Goal: Task Accomplishment & Management: Use online tool/utility

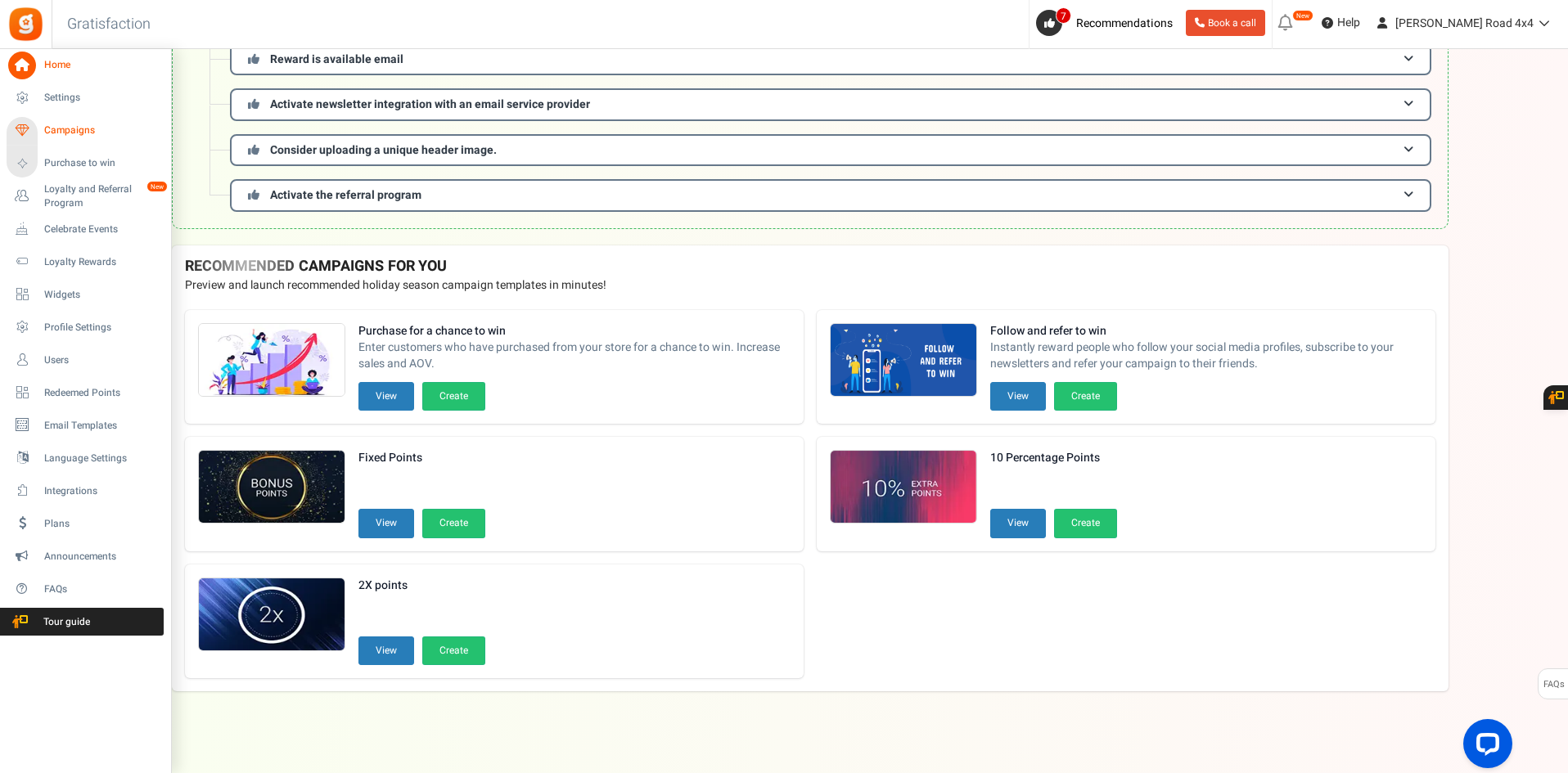
click at [73, 139] on link "Campaigns" at bounding box center [84, 130] width 157 height 27
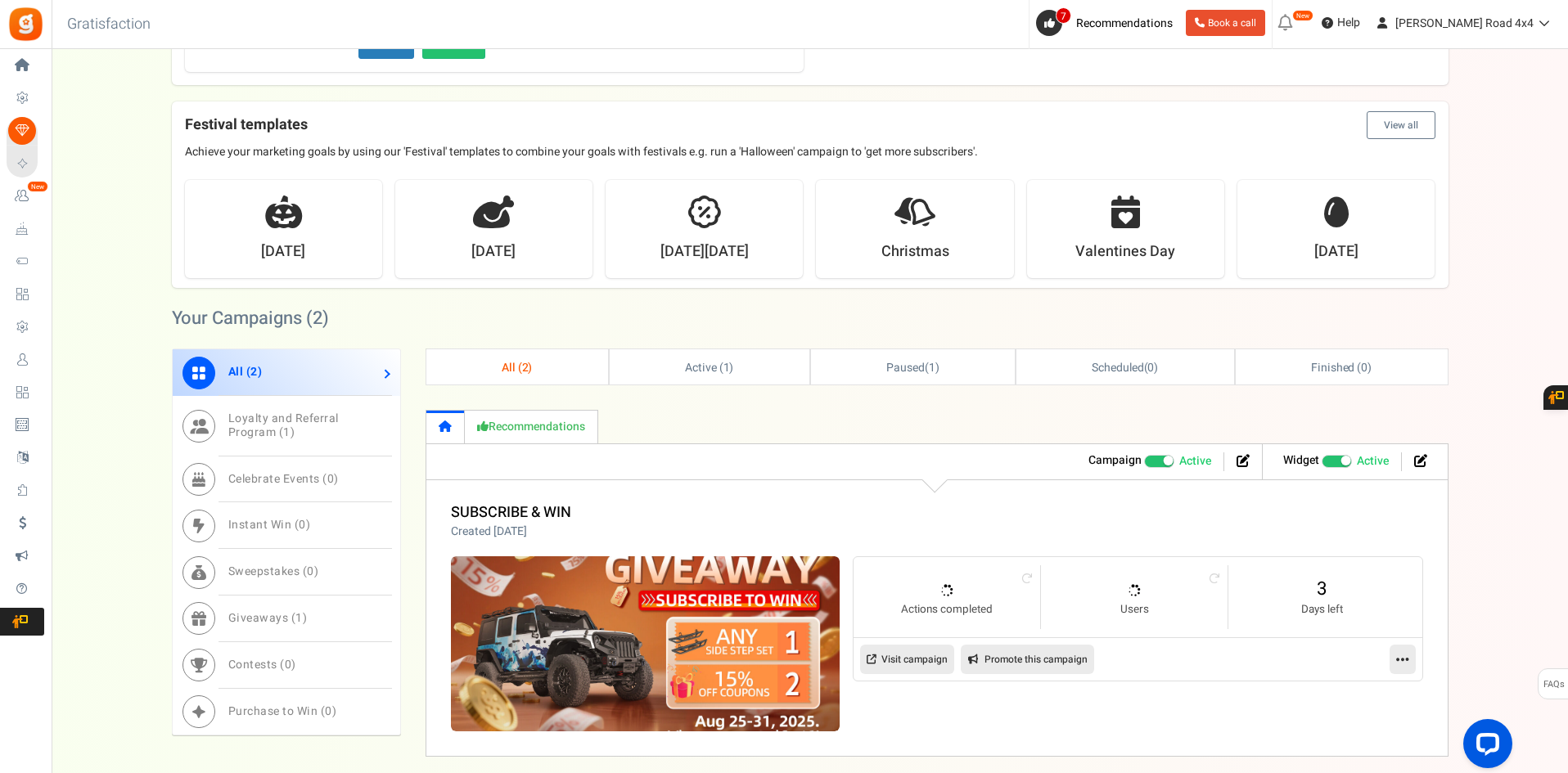
scroll to position [654, 0]
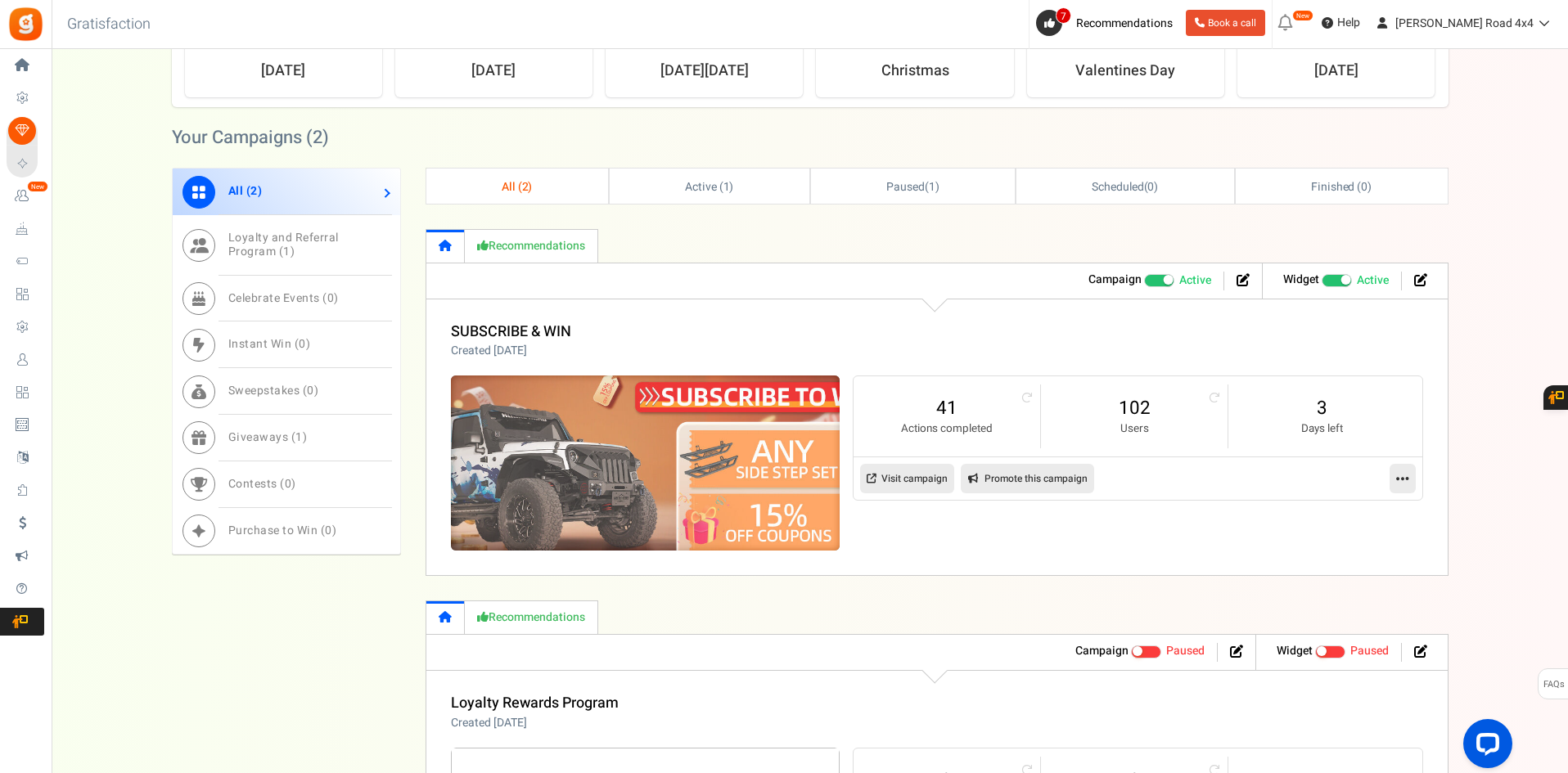
click at [695, 473] on img at bounding box center [645, 463] width 583 height 263
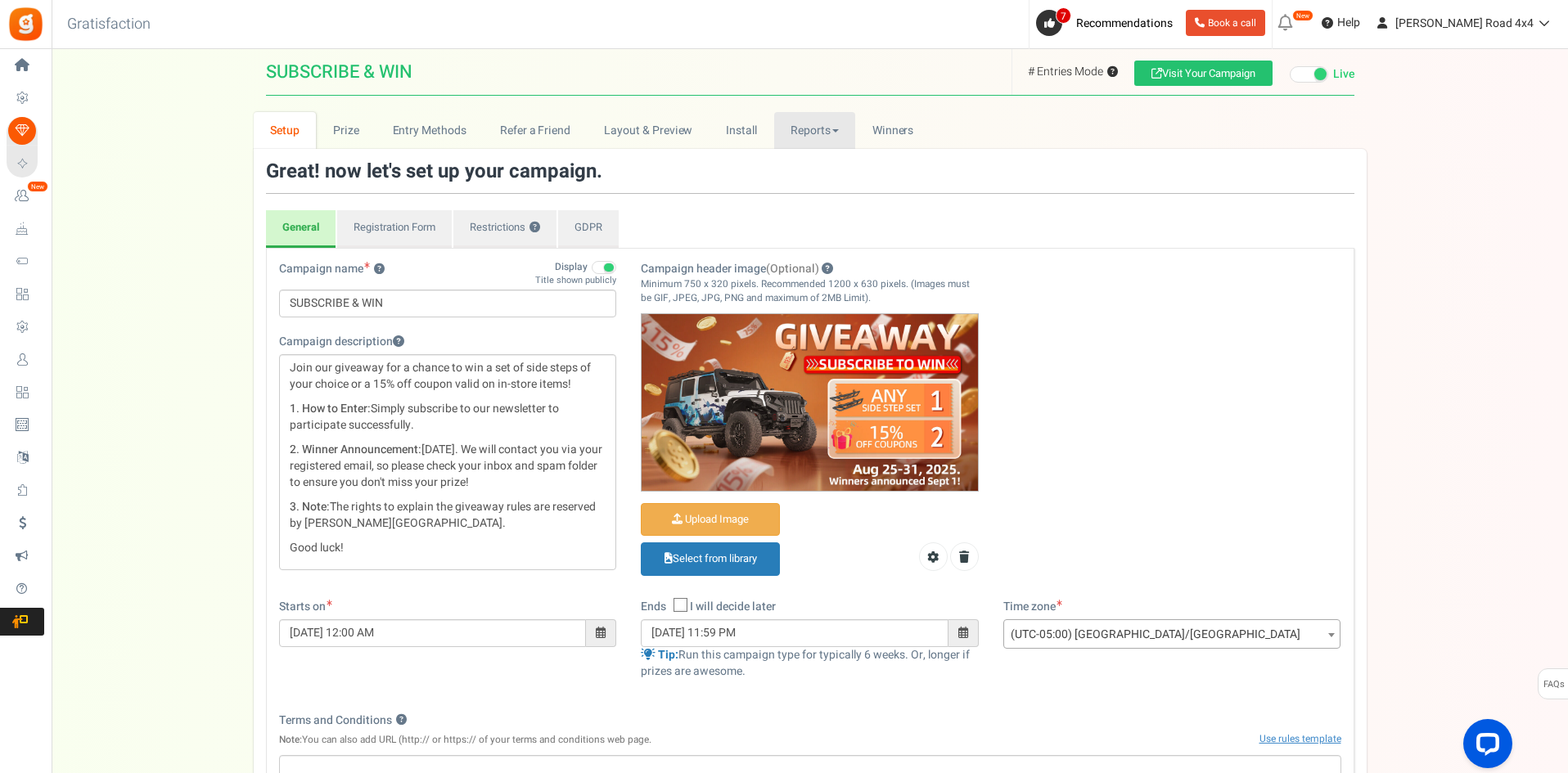
click at [838, 134] on link "Reports" at bounding box center [815, 131] width 81 height 37
click at [831, 213] on link "Entries" at bounding box center [839, 213] width 131 height 24
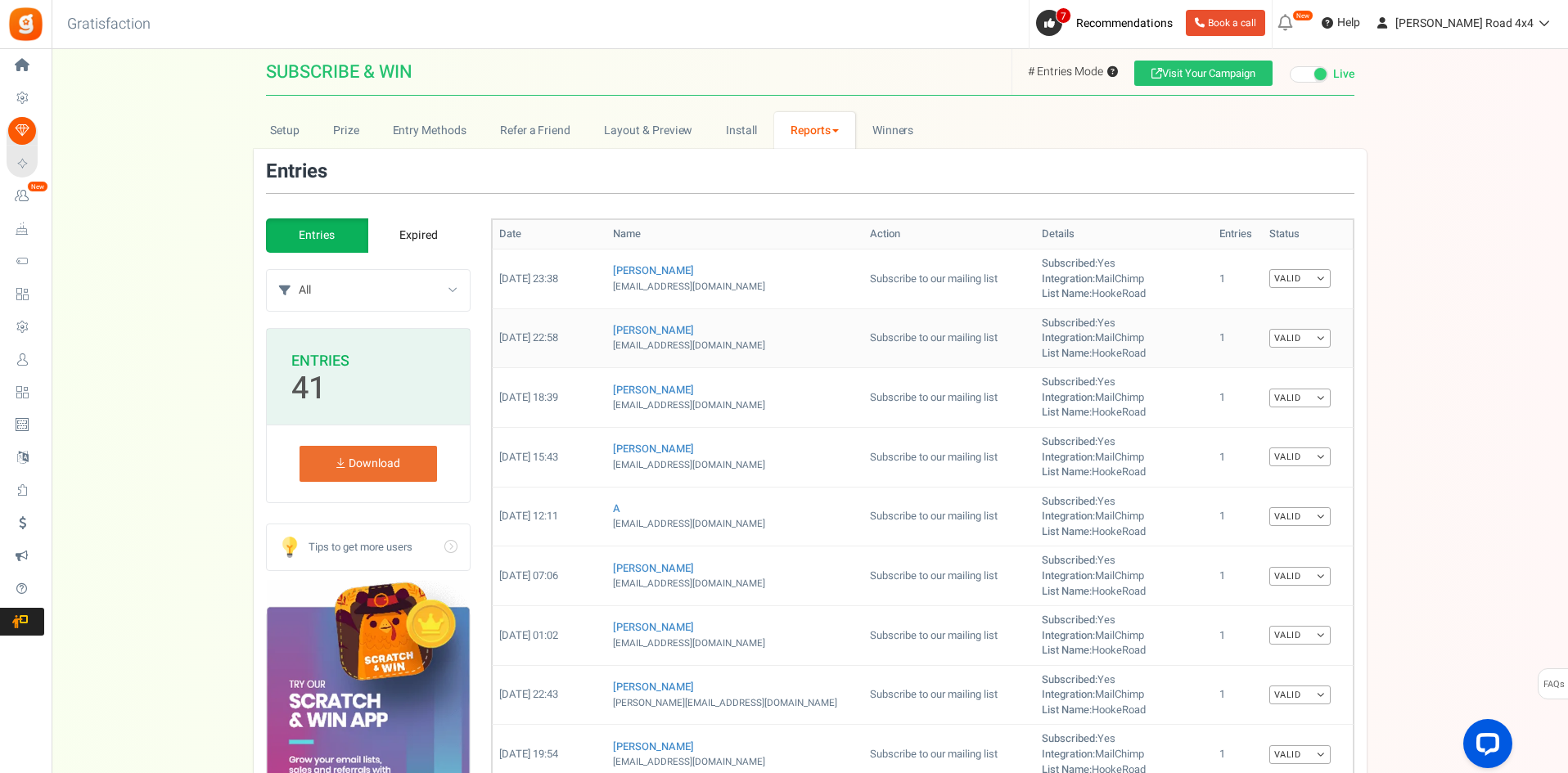
click at [1135, 320] on td "Subscribed: Yes Integration: MailChimp List Name: HookeRoad" at bounding box center [1124, 337] width 178 height 59
drag, startPoint x: 988, startPoint y: 264, endPoint x: 1108, endPoint y: 293, distance: 123.5
click at [1108, 293] on td "Subscribed: Yes Integration: MailChimp List Name: HookeRoad" at bounding box center [1124, 278] width 178 height 59
drag, startPoint x: 977, startPoint y: 265, endPoint x: 1142, endPoint y: 297, distance: 168.1
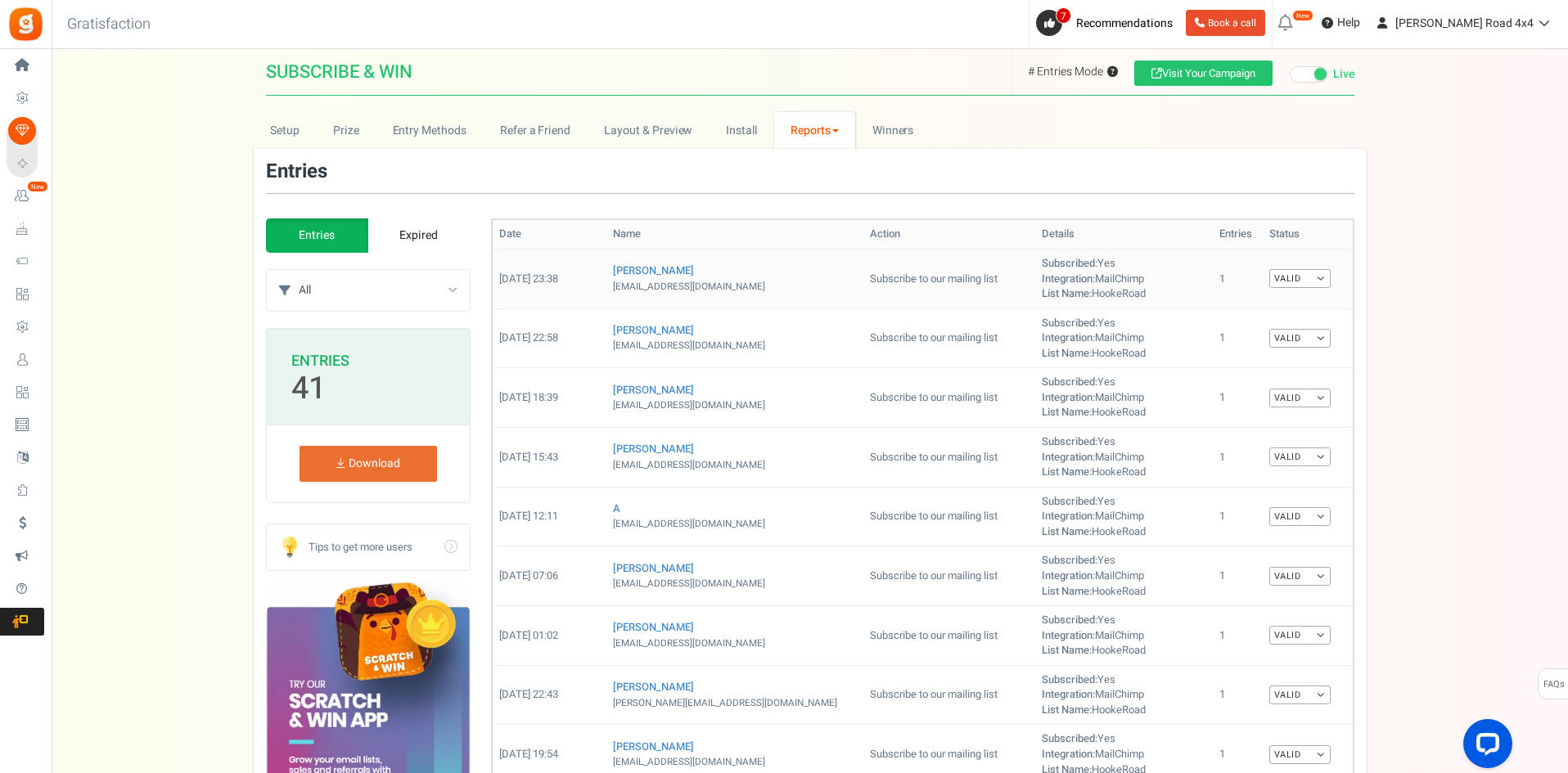
click at [1142, 297] on tr "[DATE] 23:38 [PERSON_NAME] [EMAIL_ADDRESS][DOMAIN_NAME] Subscribe to our mailin…" at bounding box center [922, 278] width 861 height 59
click at [1142, 297] on td "Subscribed: Yes Integration: MailChimp List Name: HookeRoad" at bounding box center [1124, 278] width 178 height 59
drag, startPoint x: 989, startPoint y: 294, endPoint x: 1118, endPoint y: 292, distance: 129.0
click at [1118, 292] on td "Subscribed: Yes Integration: MailChimp List Name: HookeRoad" at bounding box center [1124, 278] width 178 height 59
click at [1101, 300] on td "Subscribed: Yes Integration: MailChimp List Name: HookeRoad" at bounding box center [1124, 278] width 178 height 59
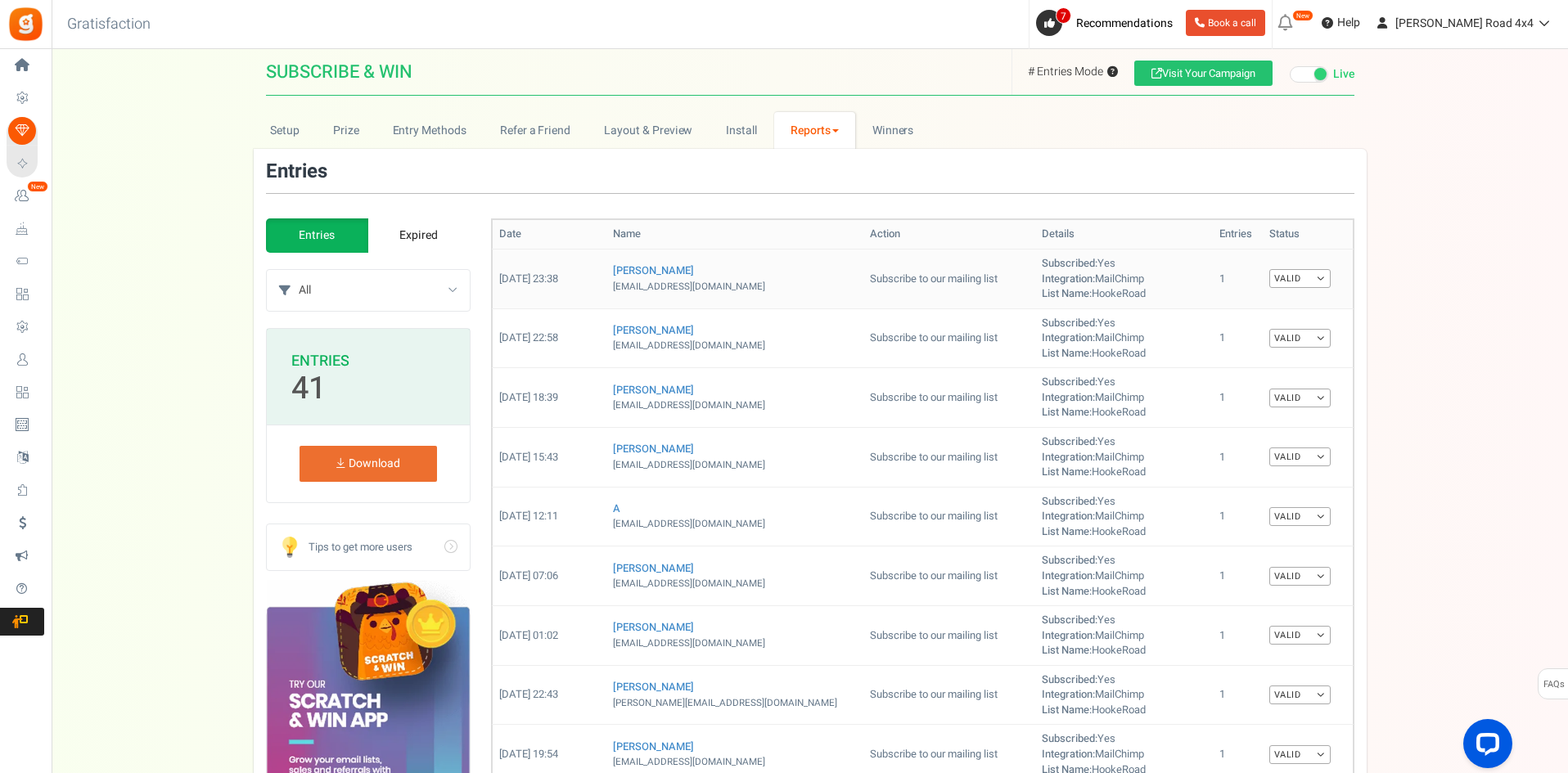
drag, startPoint x: 1031, startPoint y: 270, endPoint x: 1107, endPoint y: 297, distance: 80.7
click at [1107, 297] on td "Subscribed: Yes Integration: MailChimp List Name: HookeRoad" at bounding box center [1124, 278] width 178 height 59
drag, startPoint x: 1107, startPoint y: 297, endPoint x: 1000, endPoint y: 266, distance: 111.4
click at [1035, 266] on td "Subscribed: Yes Integration: MailChimp List Name: HookeRoad" at bounding box center [1124, 278] width 178 height 59
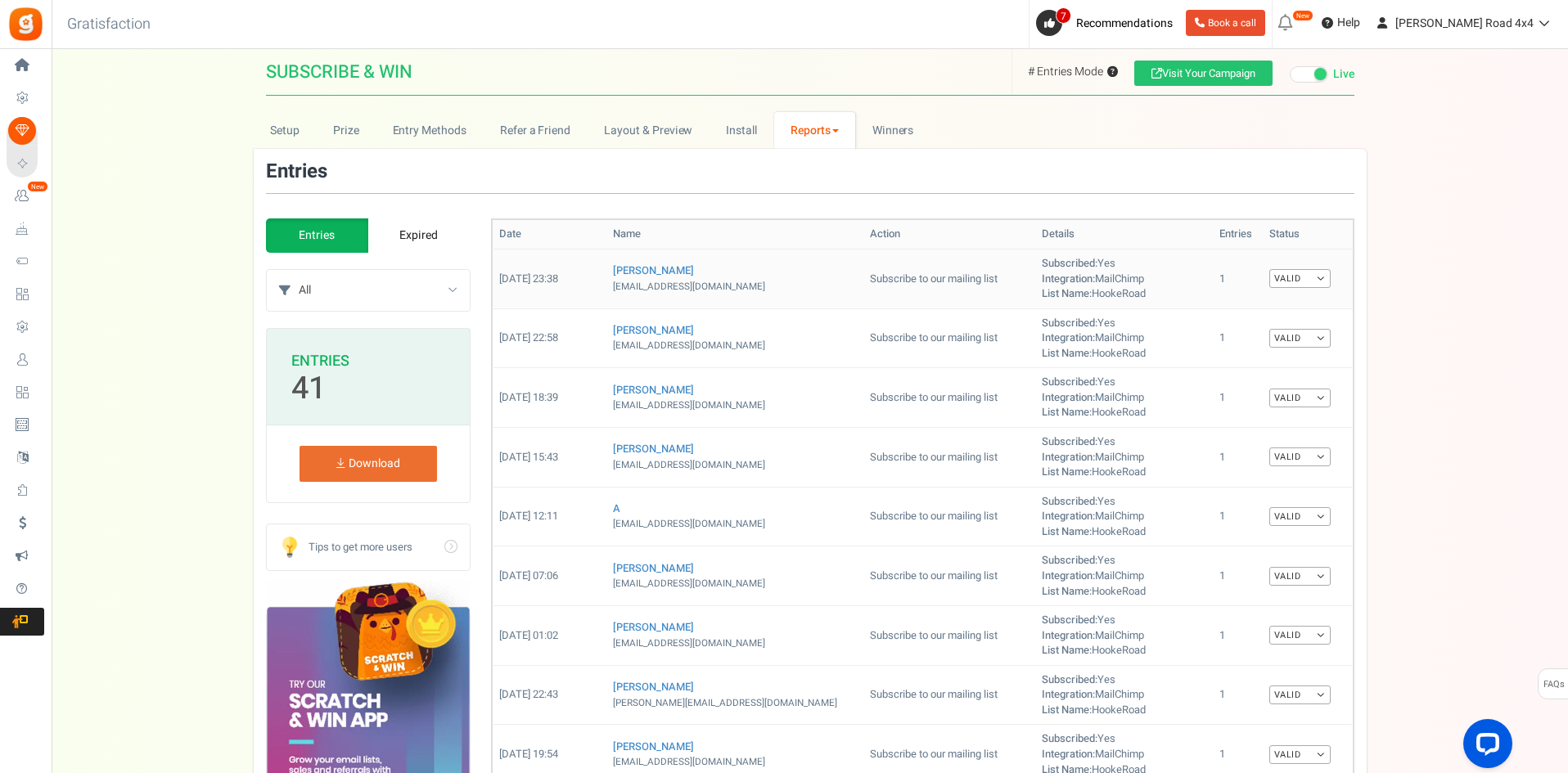
click at [1042, 266] on b "Subscribed:" at bounding box center [1070, 263] width 56 height 16
drag, startPoint x: 1000, startPoint y: 266, endPoint x: 1085, endPoint y: 294, distance: 89.5
click at [1038, 277] on td "Subscribed: Yes Integration: MailChimp List Name: HookeRoad" at bounding box center [1124, 278] width 178 height 59
click at [1230, 333] on td "1" at bounding box center [1238, 337] width 50 height 59
